Goal: Transaction & Acquisition: Obtain resource

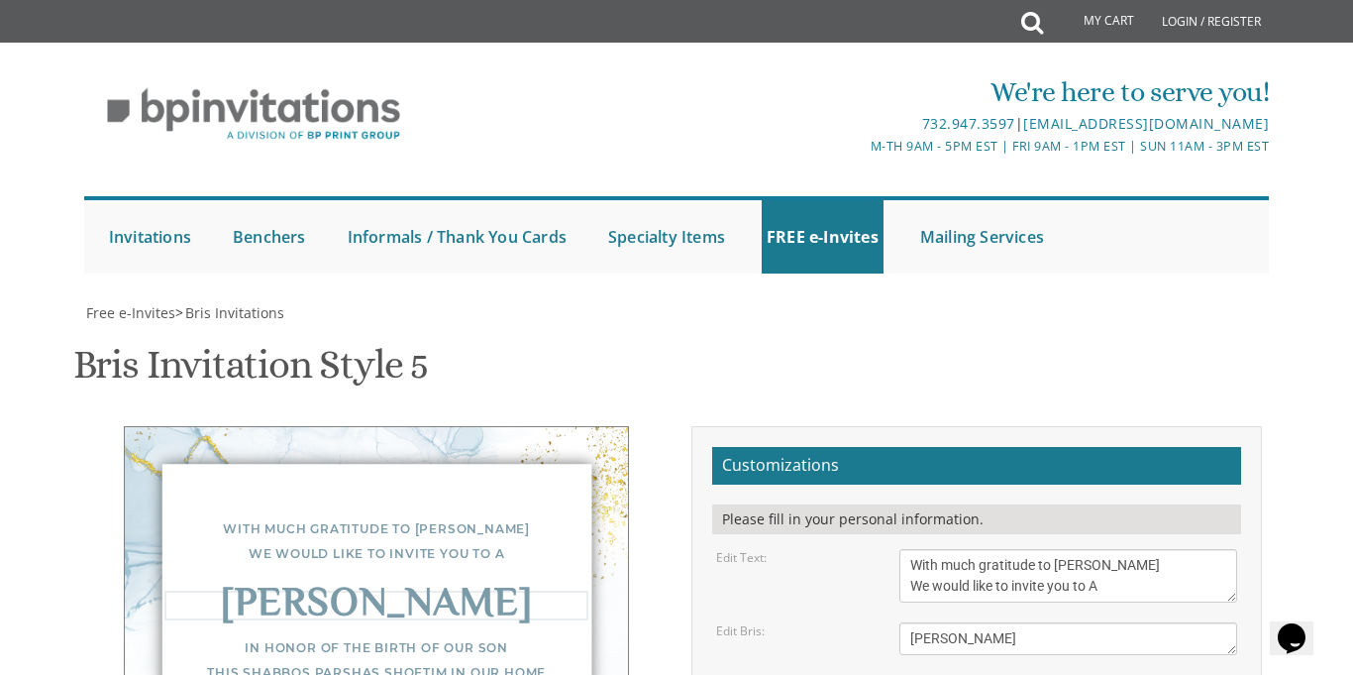
click at [977, 622] on textarea "Bris" at bounding box center [1069, 638] width 338 height 33
type textarea "[PERSON_NAME]"
type textarea "In honor of the birth of our son lleil shabbos parshas shoftim in our home 1741…"
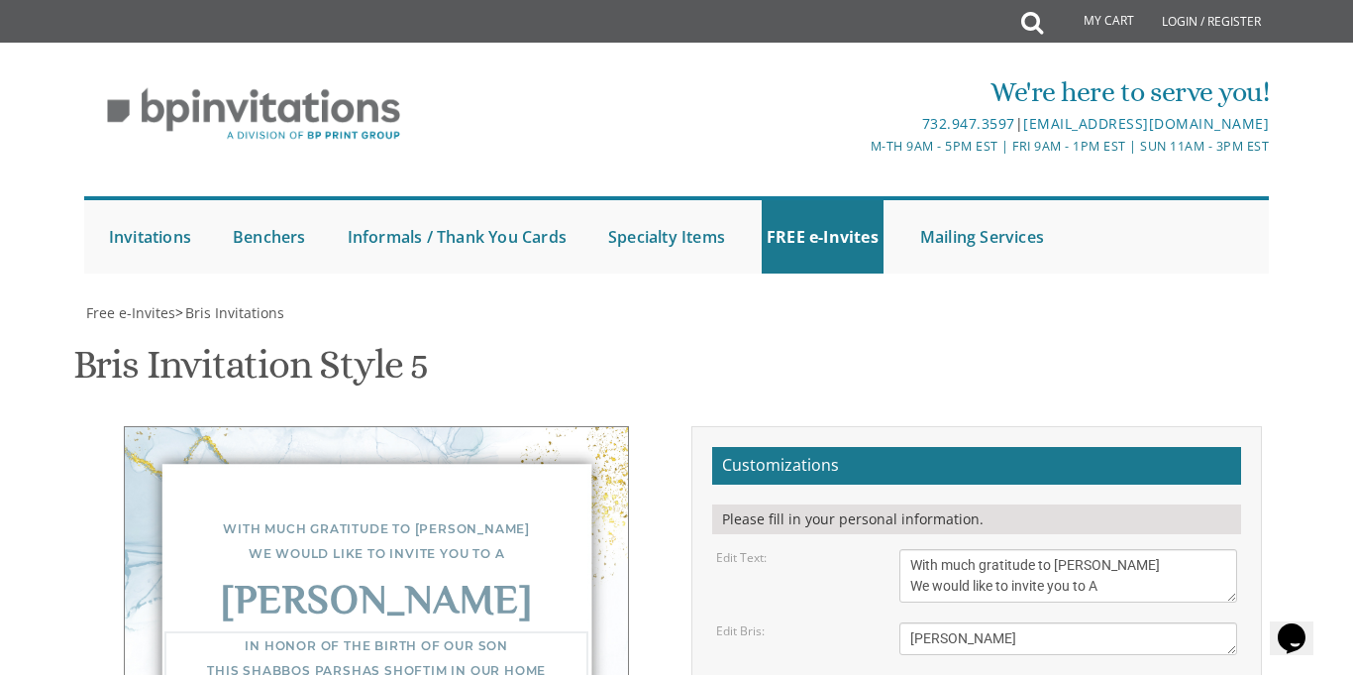
click at [978, 622] on textarea "Bris" at bounding box center [1069, 638] width 338 height 33
type textarea "[PERSON_NAME]"
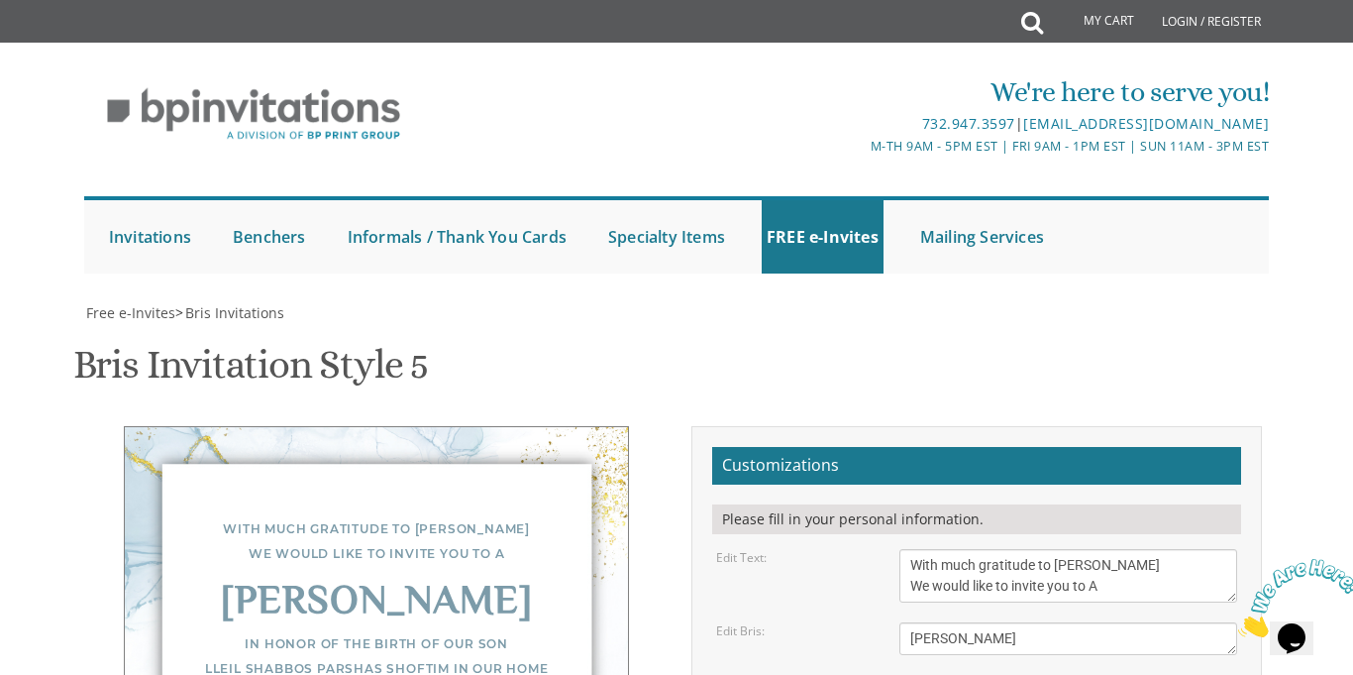
type textarea "In honor of the birth of our son leil shabbos parshas shoftim in our home 1741 …"
click at [935, 622] on textarea "Bris" at bounding box center [1069, 638] width 338 height 33
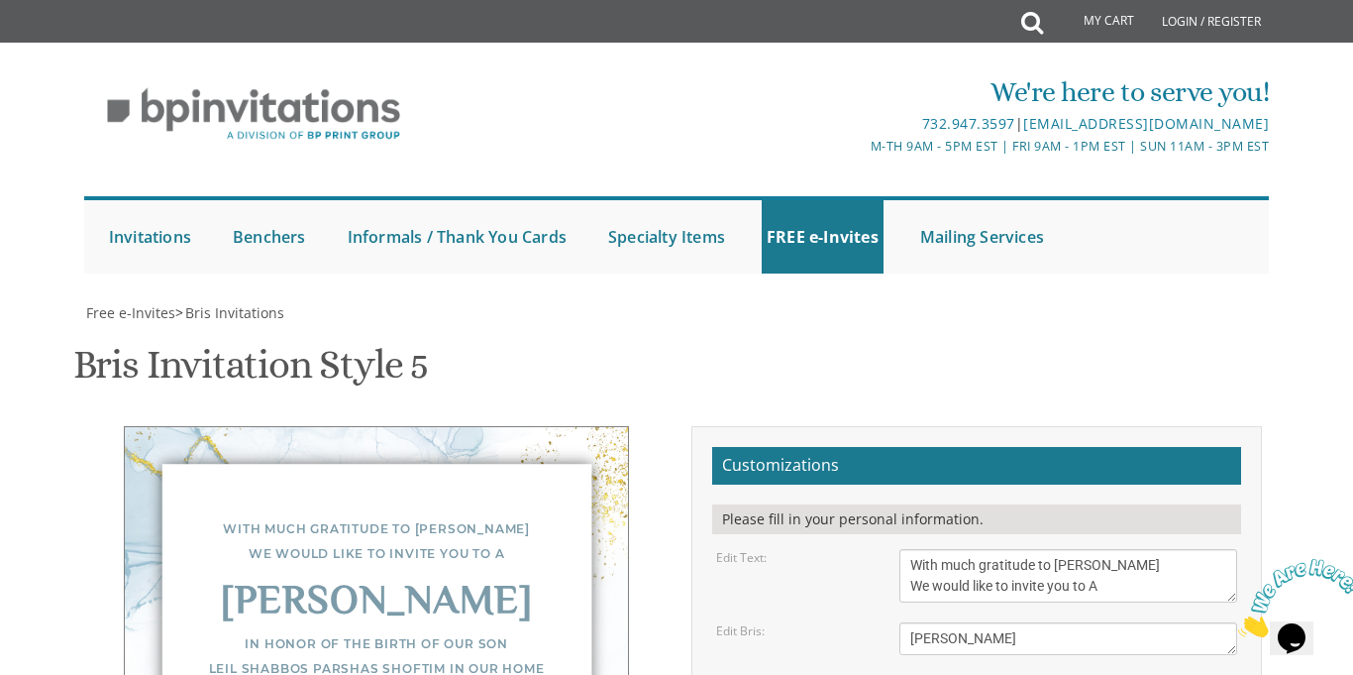
click at [931, 622] on textarea "Bris" at bounding box center [1069, 638] width 338 height 33
click at [1060, 622] on textarea "Bris" at bounding box center [1069, 638] width 338 height 33
type textarea "S"
type textarea "[PERSON_NAME]"
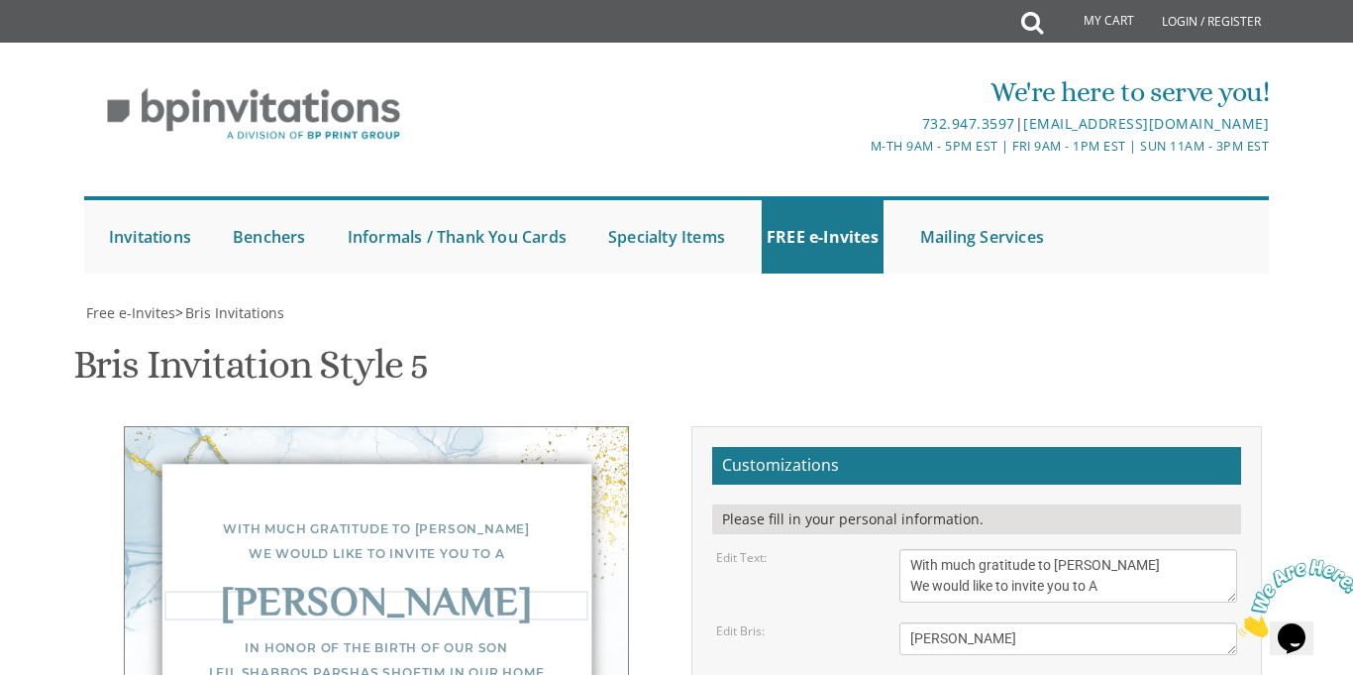
click at [1129, 549] on textarea "With gratitude to Hashem We would like to inform you of the" at bounding box center [1069, 575] width 338 height 53
type textarea "With much gratitude to [PERSON_NAME] We would like to invite you to A"
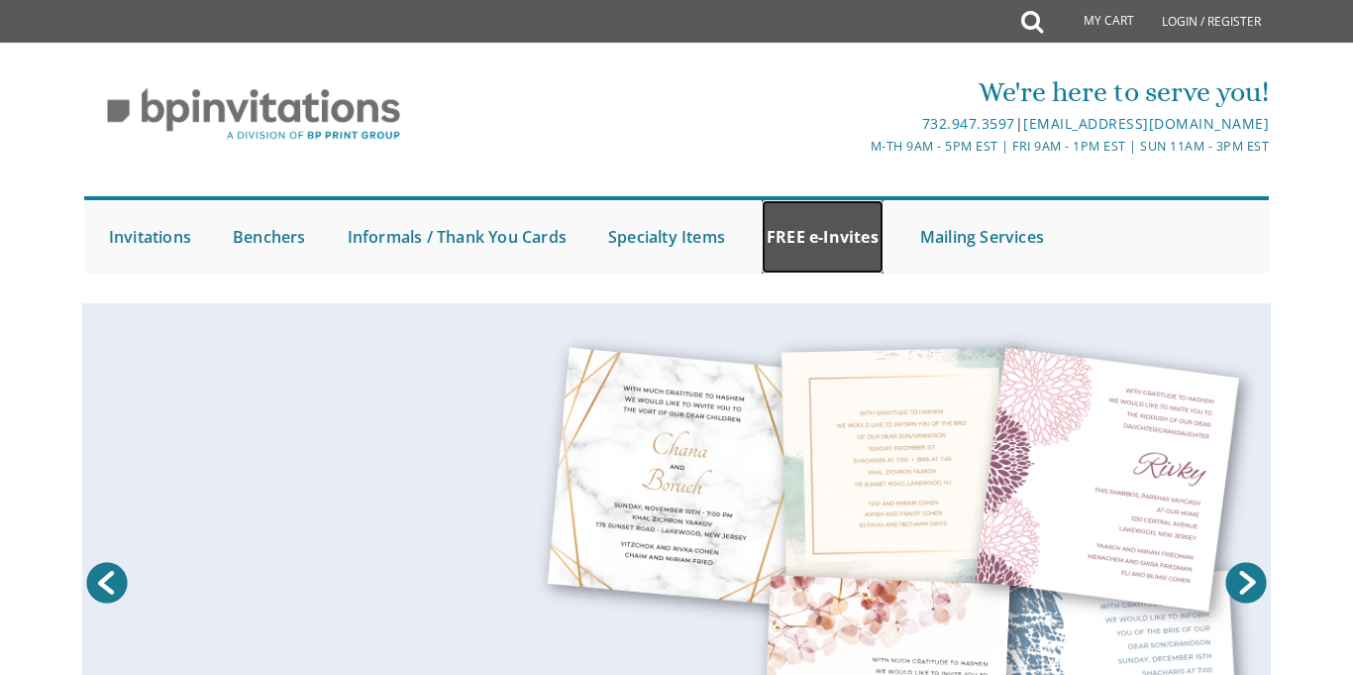
click at [832, 253] on link "FREE e-Invites" at bounding box center [823, 236] width 122 height 73
